Goal: Navigation & Orientation: Find specific page/section

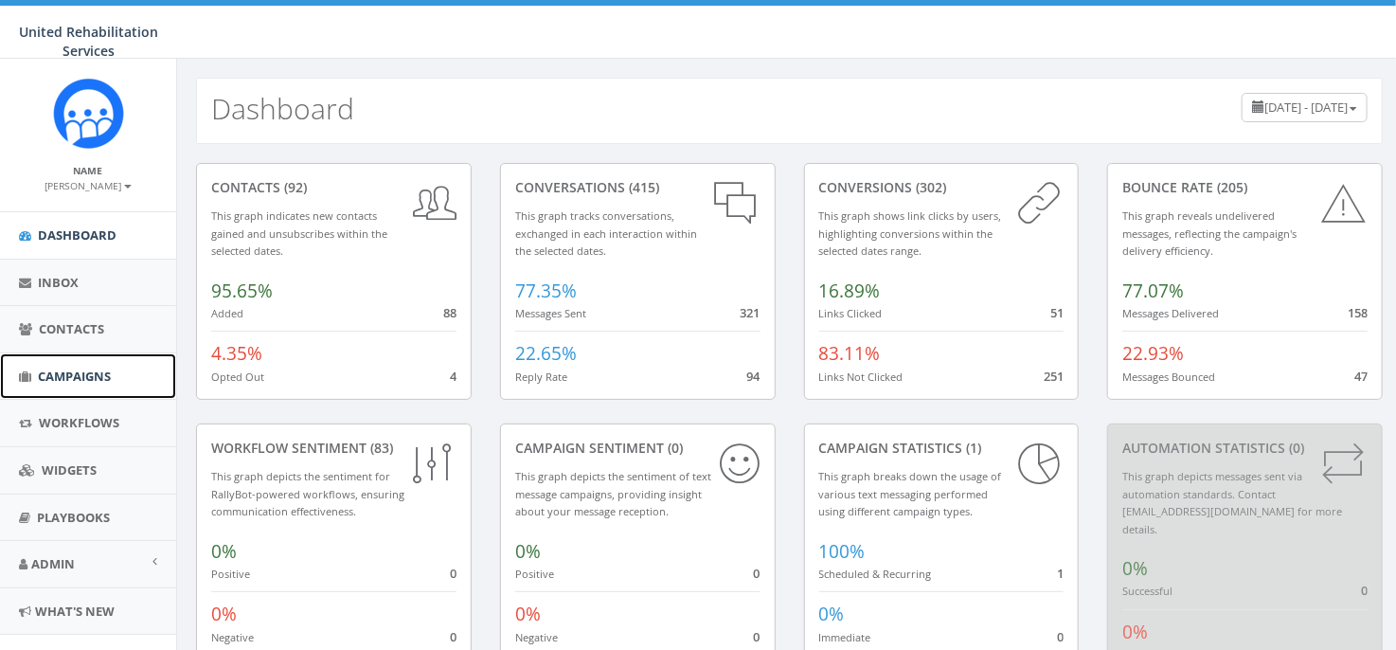
click at [58, 375] on span "Campaigns" at bounding box center [74, 376] width 73 height 17
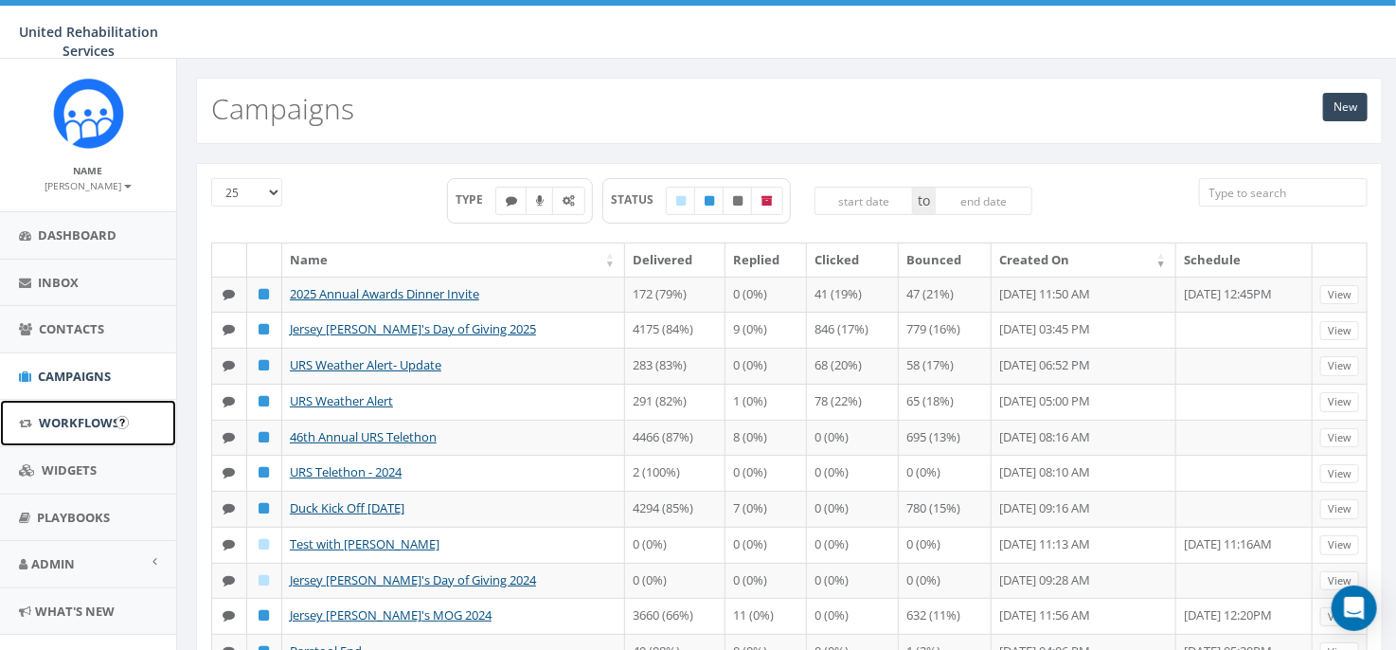
click at [104, 421] on span "Workflows" at bounding box center [79, 422] width 81 height 17
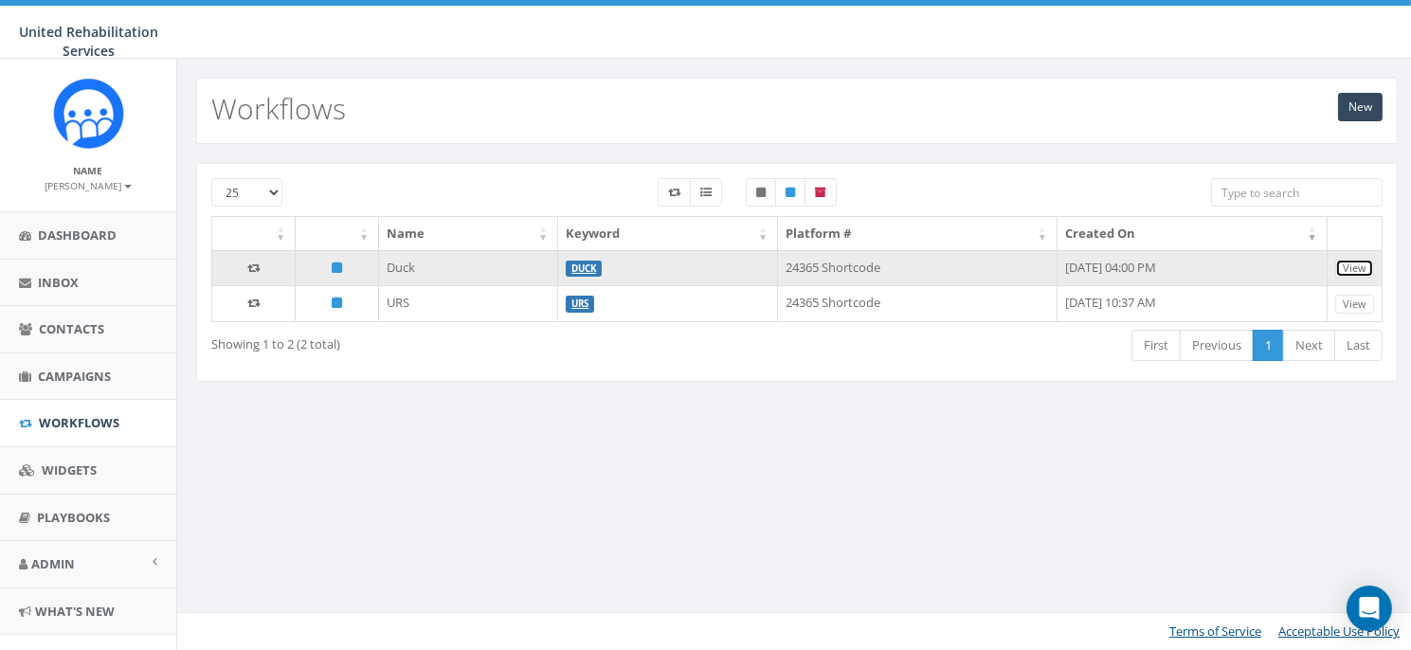
click at [1349, 265] on link "View" at bounding box center [1354, 269] width 39 height 20
